Goal: Information Seeking & Learning: Learn about a topic

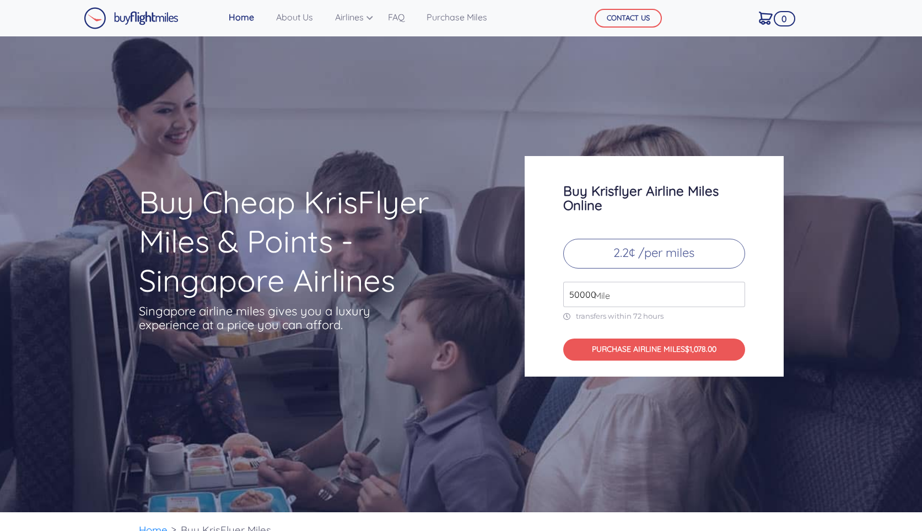
click at [735, 290] on input "50000" at bounding box center [654, 294] width 182 height 25
click at [735, 290] on input "51000" at bounding box center [654, 294] width 182 height 25
click at [735, 290] on input "52000" at bounding box center [654, 294] width 182 height 25
click at [735, 290] on input "53000" at bounding box center [654, 294] width 182 height 25
click at [735, 290] on input "54000" at bounding box center [654, 294] width 182 height 25
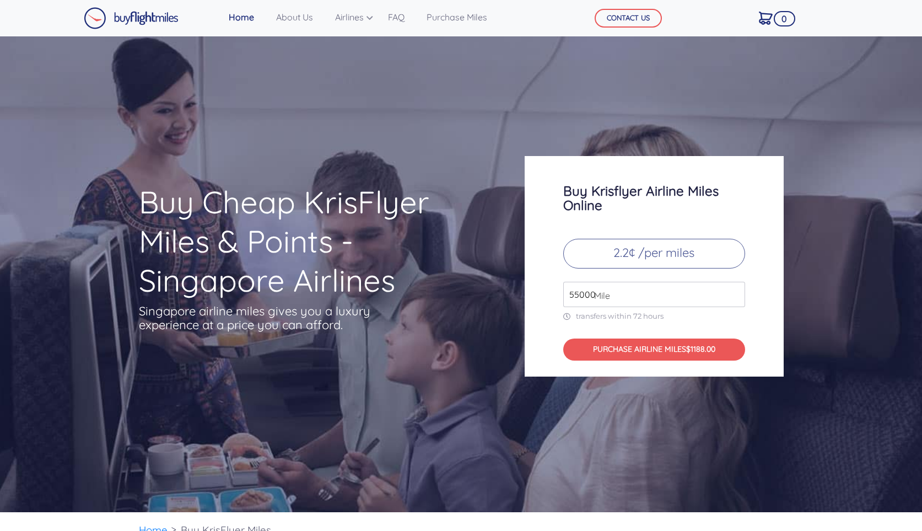
click at [735, 290] on input "55000" at bounding box center [654, 294] width 182 height 25
click at [735, 290] on input "56000" at bounding box center [654, 294] width 182 height 25
click at [735, 290] on input "57000" at bounding box center [654, 294] width 182 height 25
click at [735, 290] on input "58000" at bounding box center [654, 294] width 182 height 25
click at [735, 290] on input "59000" at bounding box center [654, 294] width 182 height 25
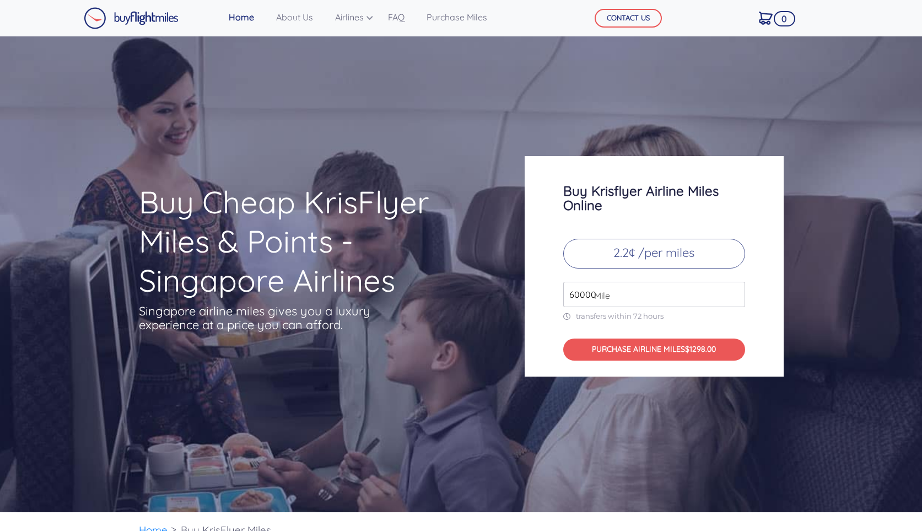
click at [735, 290] on input "60000" at bounding box center [654, 294] width 182 height 25
click at [735, 290] on input "61000" at bounding box center [654, 294] width 182 height 25
click at [735, 290] on input "62000" at bounding box center [654, 294] width 182 height 25
click at [735, 290] on input "63000" at bounding box center [654, 294] width 182 height 25
click at [735, 290] on input "64000" at bounding box center [654, 294] width 182 height 25
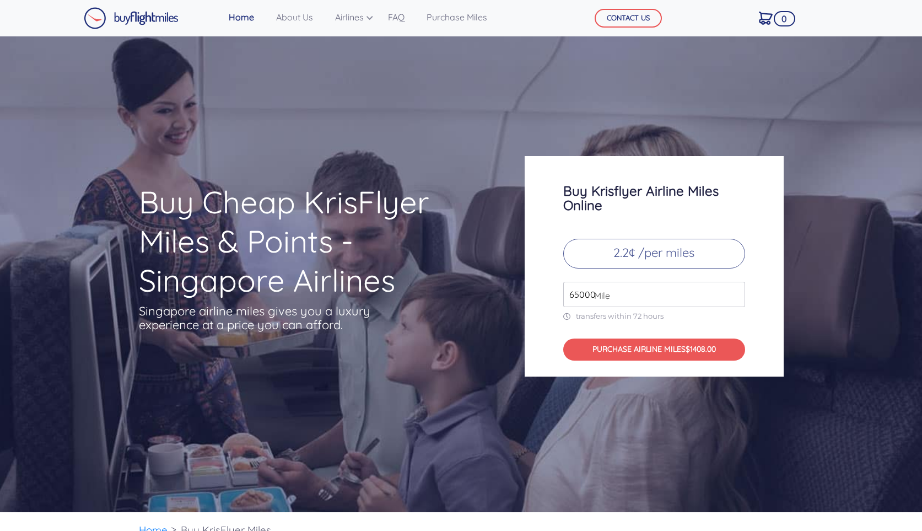
click at [735, 290] on input "65000" at bounding box center [654, 294] width 182 height 25
click at [735, 290] on input "66000" at bounding box center [654, 294] width 182 height 25
click at [735, 290] on input "67000" at bounding box center [654, 294] width 182 height 25
click at [735, 290] on input "68000" at bounding box center [654, 294] width 182 height 25
click at [735, 290] on input "69000" at bounding box center [654, 294] width 182 height 25
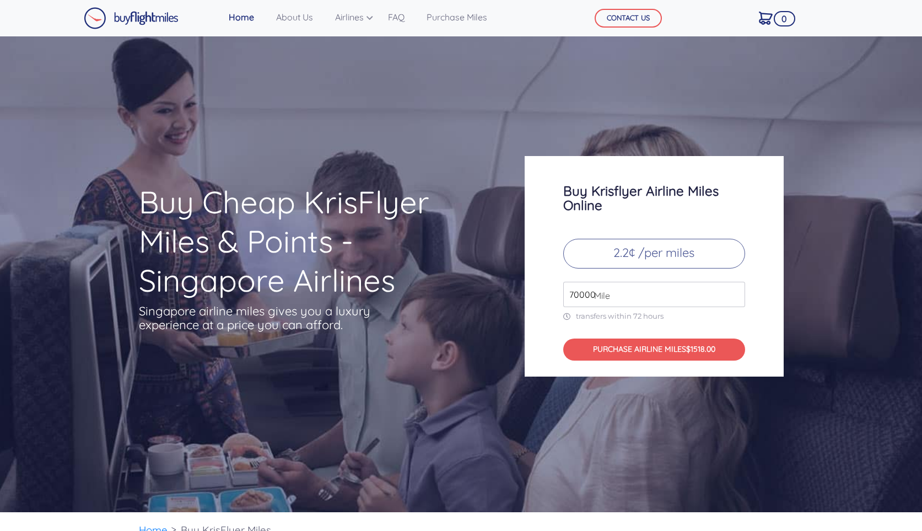
click at [735, 290] on input "70000" at bounding box center [654, 294] width 182 height 25
click at [735, 290] on input "71000" at bounding box center [654, 294] width 182 height 25
click at [735, 290] on input "72000" at bounding box center [654, 294] width 182 height 25
click at [735, 290] on input "73000" at bounding box center [654, 294] width 182 height 25
click at [735, 290] on input "74000" at bounding box center [654, 294] width 182 height 25
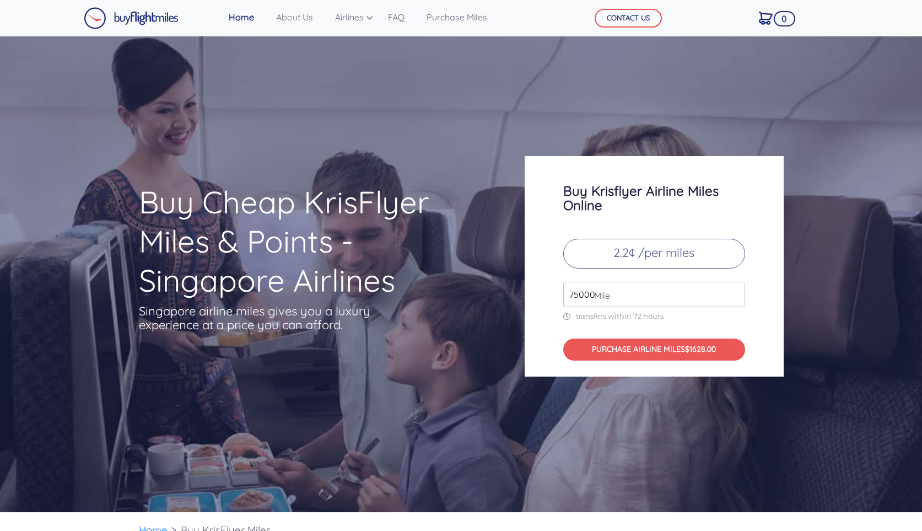
click at [735, 290] on input "75000" at bounding box center [654, 294] width 182 height 25
click at [735, 290] on input "76000" at bounding box center [654, 294] width 182 height 25
click at [735, 290] on input "77000" at bounding box center [654, 294] width 182 height 25
click at [735, 290] on input "78000" at bounding box center [654, 294] width 182 height 25
click at [735, 290] on input "79000" at bounding box center [654, 294] width 182 height 25
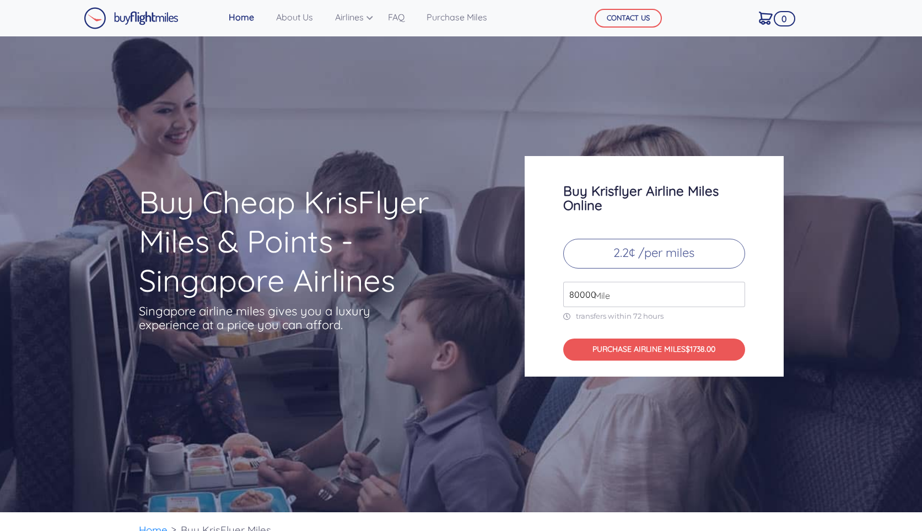
click at [735, 290] on input "80000" at bounding box center [654, 294] width 182 height 25
click at [735, 290] on input "81000" at bounding box center [654, 294] width 182 height 25
click at [735, 290] on input "82000" at bounding box center [654, 294] width 182 height 25
click at [735, 290] on input "83000" at bounding box center [654, 294] width 182 height 25
click at [735, 290] on input "84000" at bounding box center [654, 294] width 182 height 25
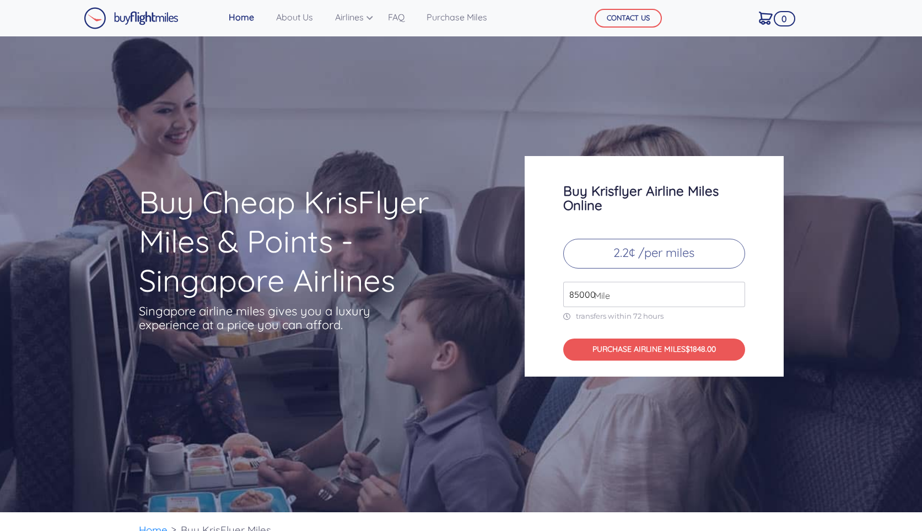
click at [735, 290] on input "85000" at bounding box center [654, 294] width 182 height 25
click at [735, 290] on input "86000" at bounding box center [654, 294] width 182 height 25
click at [735, 290] on input "87000" at bounding box center [654, 294] width 182 height 25
click at [735, 290] on input "88000" at bounding box center [654, 294] width 182 height 25
click at [735, 290] on input "89000" at bounding box center [654, 294] width 182 height 25
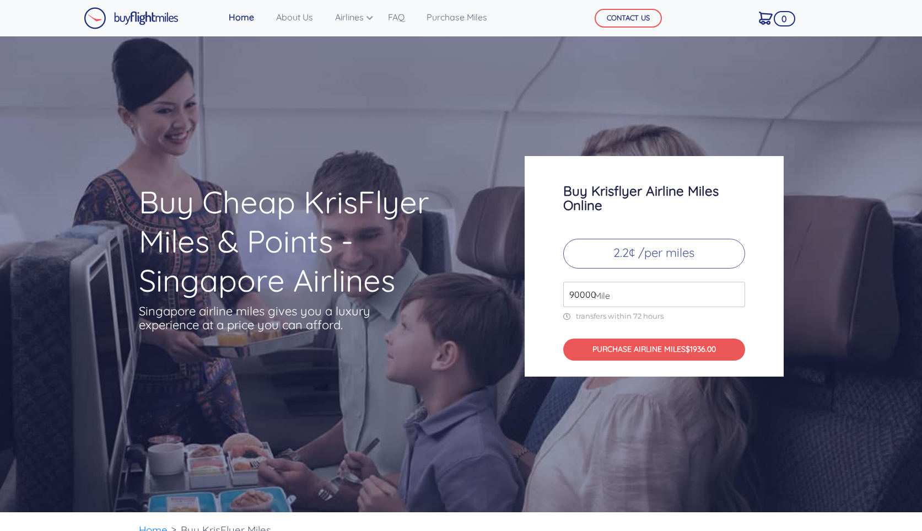
click at [735, 290] on input "90000" at bounding box center [654, 294] width 182 height 25
click at [735, 290] on input "91000" at bounding box center [654, 294] width 182 height 25
click at [735, 290] on input "92000" at bounding box center [654, 294] width 182 height 25
click at [735, 290] on input "93000" at bounding box center [654, 294] width 182 height 25
click at [735, 290] on input "94000" at bounding box center [654, 294] width 182 height 25
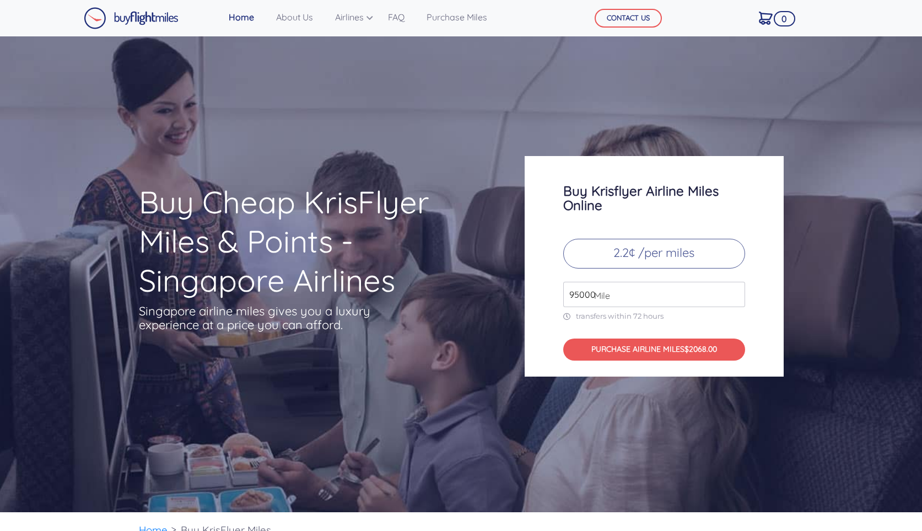
click at [735, 290] on input "95000" at bounding box center [654, 294] width 182 height 25
click at [735, 290] on input "96000" at bounding box center [654, 294] width 182 height 25
click at [735, 290] on input "97000" at bounding box center [654, 294] width 182 height 25
click at [735, 290] on input "98000" at bounding box center [654, 294] width 182 height 25
click at [735, 290] on input "99000" at bounding box center [654, 294] width 182 height 25
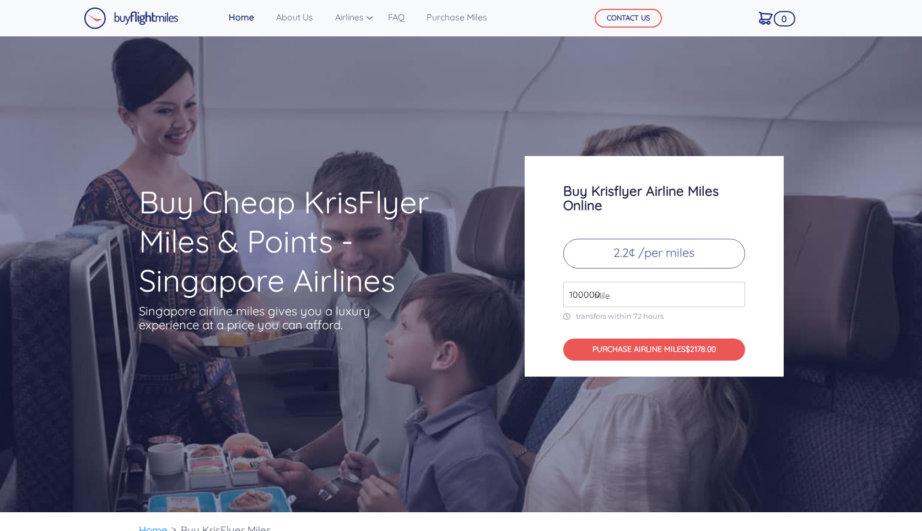
click at [735, 290] on input "100000" at bounding box center [654, 294] width 182 height 25
click at [735, 290] on input "101000" at bounding box center [654, 294] width 182 height 25
click at [735, 290] on input "102000" at bounding box center [654, 294] width 182 height 25
click at [735, 290] on input "103000" at bounding box center [654, 294] width 182 height 25
click at [735, 290] on input "104000" at bounding box center [654, 294] width 182 height 25
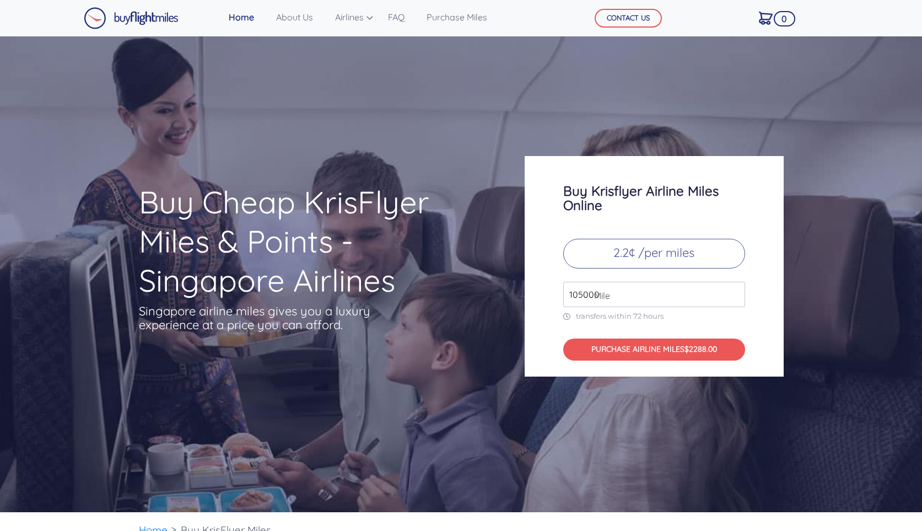
click at [735, 290] on input "105000" at bounding box center [654, 294] width 182 height 25
click at [735, 290] on input "106000" at bounding box center [654, 294] width 182 height 25
click at [735, 290] on input "107000" at bounding box center [654, 294] width 182 height 25
click at [735, 290] on input "108000" at bounding box center [654, 294] width 182 height 25
click at [735, 290] on input "109000" at bounding box center [654, 294] width 182 height 25
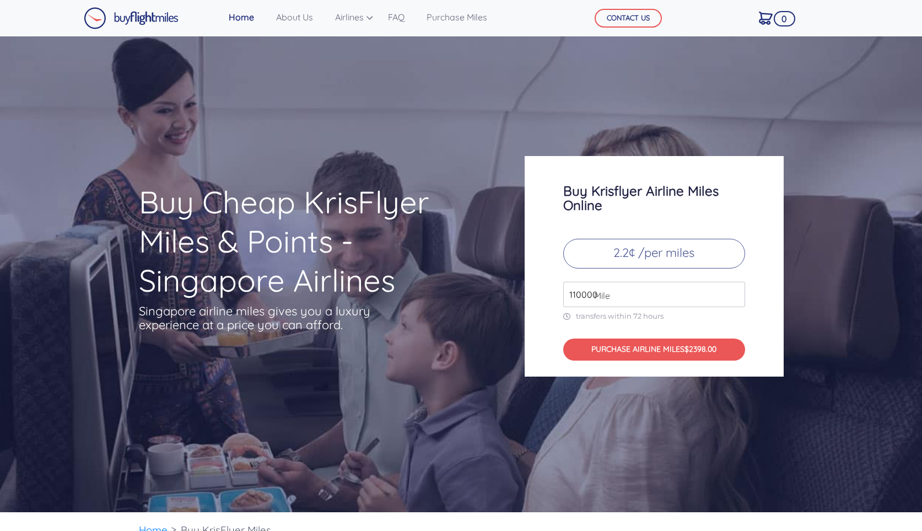
click at [735, 290] on input "110000" at bounding box center [654, 294] width 182 height 25
click at [735, 290] on input "111000" at bounding box center [654, 294] width 182 height 25
click at [735, 290] on input "112000" at bounding box center [654, 294] width 182 height 25
click at [735, 290] on input "113000" at bounding box center [654, 294] width 182 height 25
click at [735, 290] on input "114000" at bounding box center [654, 294] width 182 height 25
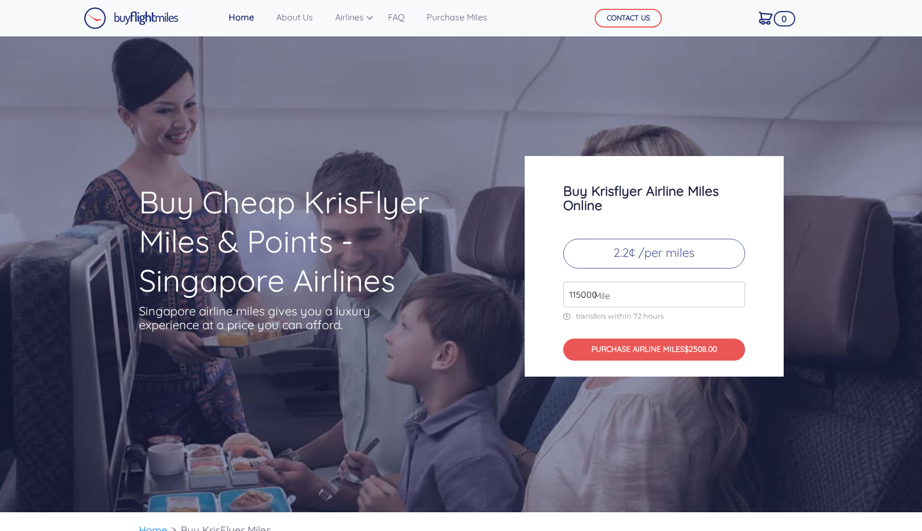
click at [735, 290] on input "115000" at bounding box center [654, 294] width 182 height 25
click at [735, 290] on input "116000" at bounding box center [654, 294] width 182 height 25
click at [735, 290] on input "117000" at bounding box center [654, 294] width 182 height 25
click at [735, 290] on input "118000" at bounding box center [654, 294] width 182 height 25
click at [735, 290] on input "119000" at bounding box center [654, 294] width 182 height 25
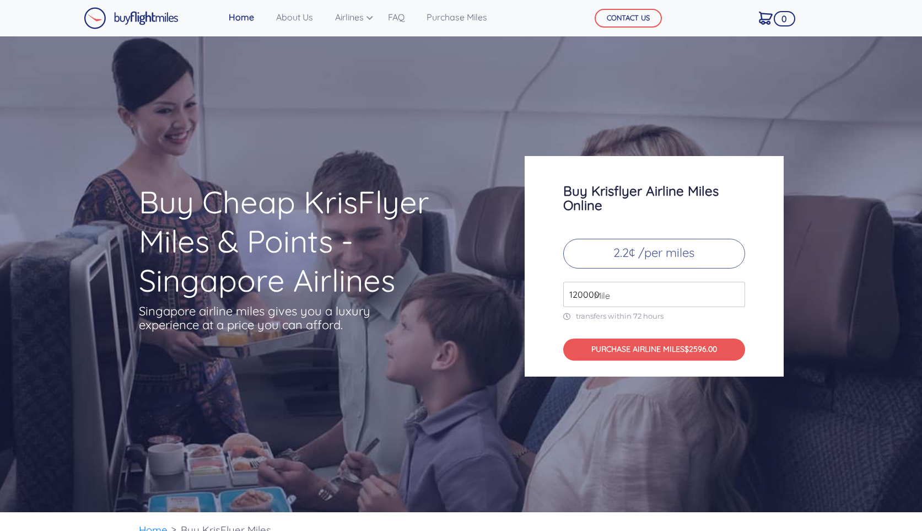
click at [735, 290] on input "120000" at bounding box center [654, 294] width 182 height 25
click at [735, 290] on input "121000" at bounding box center [654, 294] width 182 height 25
click at [735, 290] on input "122000" at bounding box center [654, 294] width 182 height 25
click at [735, 290] on input "123000" at bounding box center [654, 294] width 182 height 25
click at [735, 290] on input "124000" at bounding box center [654, 294] width 182 height 25
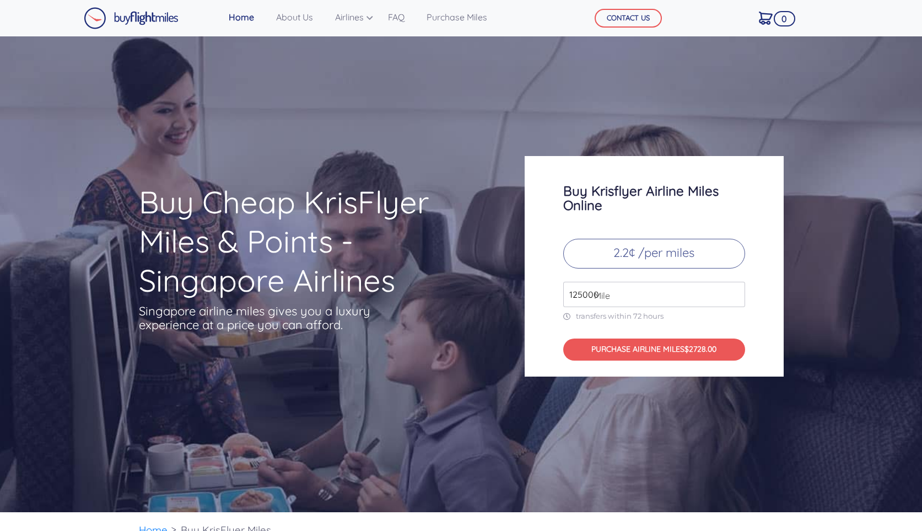
click at [735, 290] on input "125000" at bounding box center [654, 294] width 182 height 25
click at [735, 290] on input "126000" at bounding box center [654, 294] width 182 height 25
click at [735, 290] on input "127000" at bounding box center [654, 294] width 182 height 25
click at [735, 290] on input "128000" at bounding box center [654, 294] width 182 height 25
click at [735, 290] on input "129000" at bounding box center [654, 294] width 182 height 25
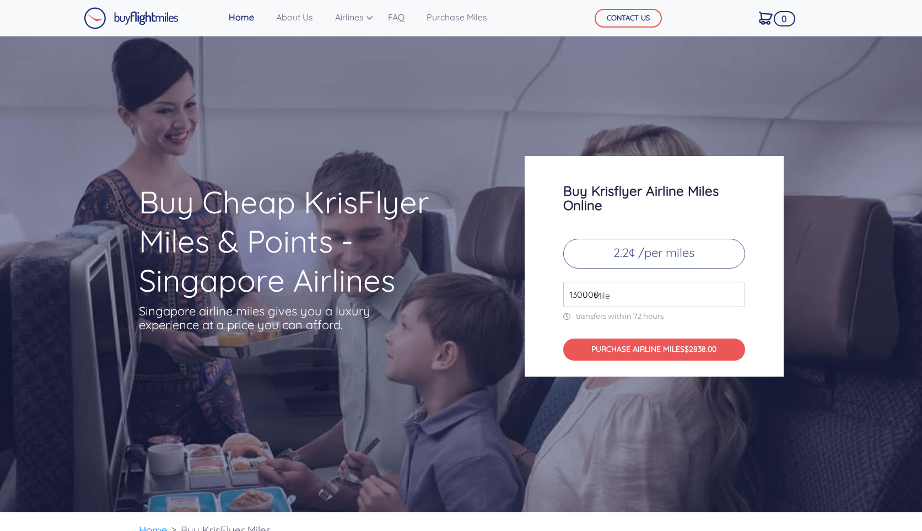
click at [735, 290] on input "130000" at bounding box center [654, 294] width 182 height 25
click at [735, 290] on input "131000" at bounding box center [654, 294] width 182 height 25
click at [735, 290] on input "132000" at bounding box center [654, 294] width 182 height 25
click at [735, 290] on input "133000" at bounding box center [654, 294] width 182 height 25
click at [735, 290] on input "134000" at bounding box center [654, 294] width 182 height 25
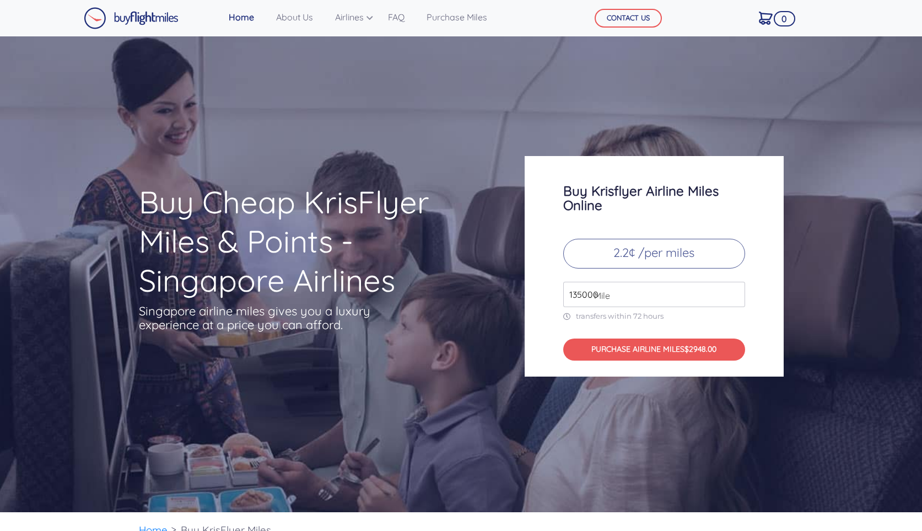
click at [735, 290] on input "135000" at bounding box center [654, 294] width 182 height 25
click at [735, 290] on input "136000" at bounding box center [654, 294] width 182 height 25
click at [735, 290] on input "137000" at bounding box center [654, 294] width 182 height 25
type input "138000"
click at [735, 290] on input "138000" at bounding box center [654, 294] width 182 height 25
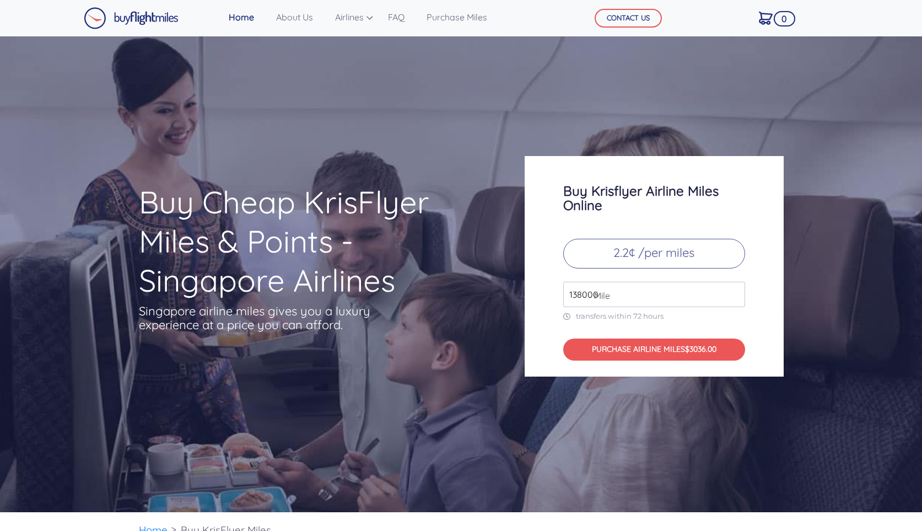
click at [129, 17] on img at bounding box center [131, 18] width 95 height 22
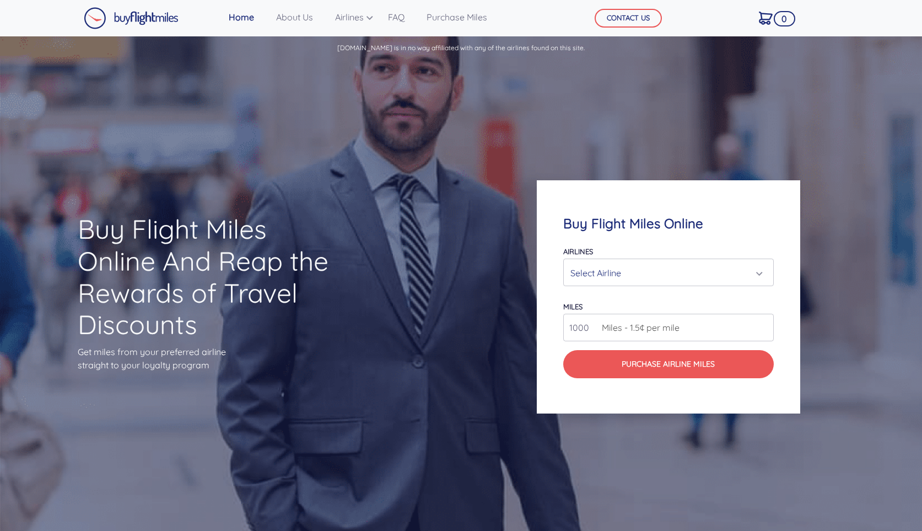
click at [759, 267] on div "Select Airline" at bounding box center [664, 272] width 189 height 21
